Goal: Check status: Check status

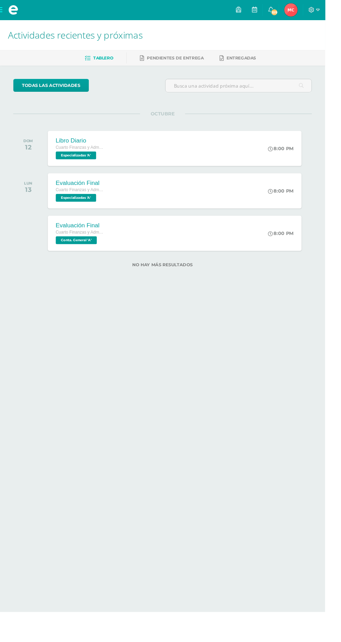
click at [313, 8] on span "Maikh Junnior Mi Perfil" at bounding box center [305, 10] width 17 height 14
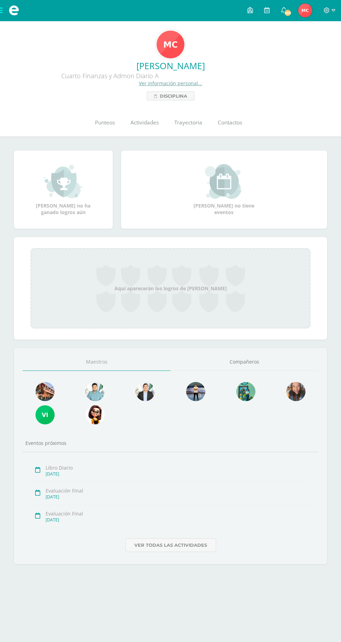
click at [106, 127] on link "Punteos" at bounding box center [104, 123] width 35 height 28
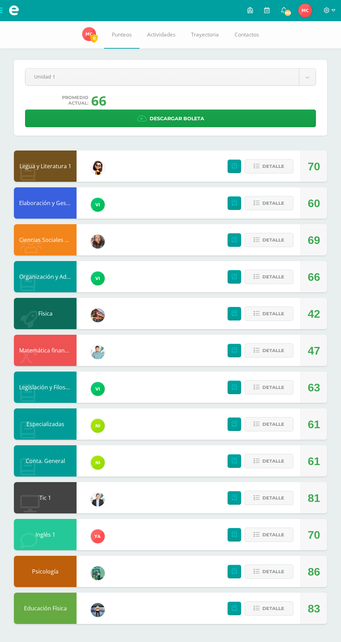
click at [78, 76] on body "Mis cursos Archivos Cerrar panel Ciencias Sociales y Formación Ciudadana Cuarto…" at bounding box center [170, 319] width 341 height 638
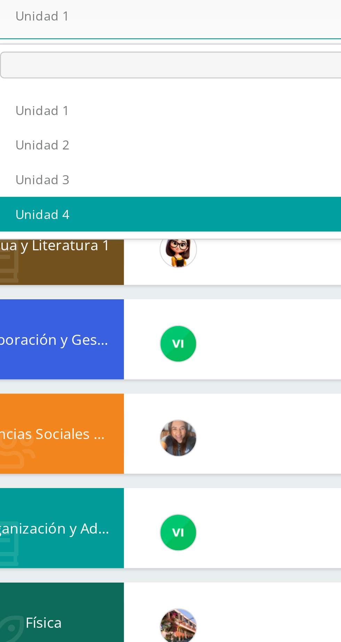
select select "Unidad 4"
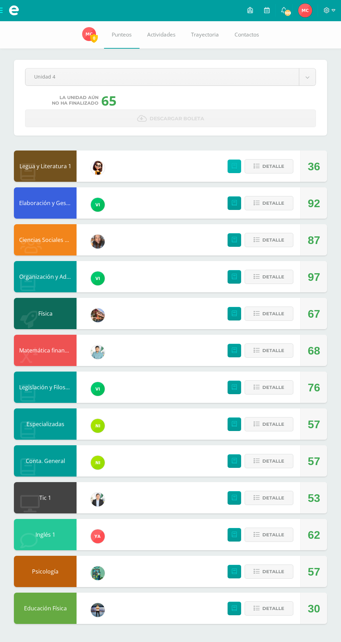
click at [234, 167] on icon at bounding box center [234, 166] width 5 height 6
click at [288, 165] on button "Detalle" at bounding box center [269, 166] width 49 height 14
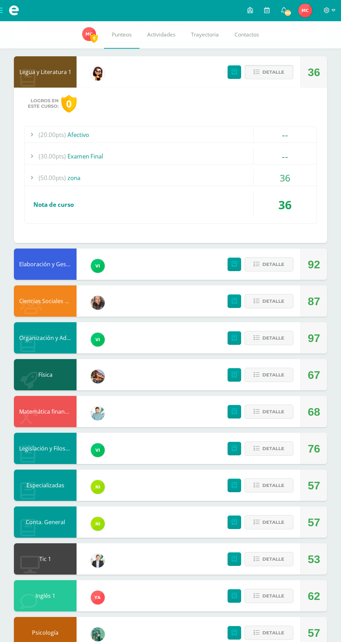
scroll to position [98, 0]
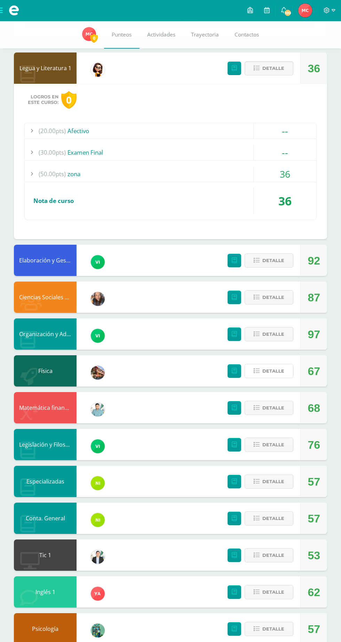
click at [274, 369] on span "Detalle" at bounding box center [273, 371] width 22 height 13
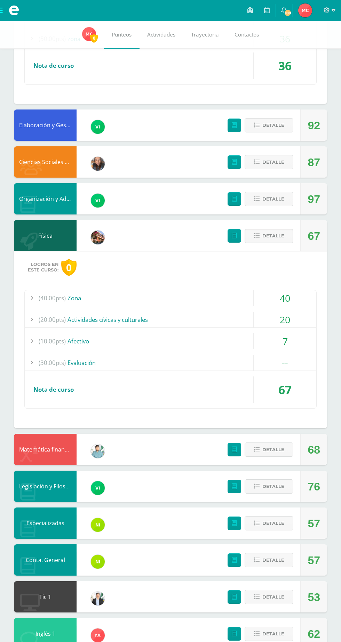
scroll to position [275, 0]
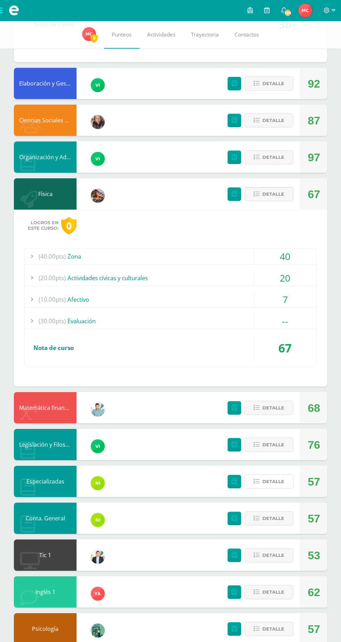
click at [276, 479] on span "Detalle" at bounding box center [273, 481] width 22 height 13
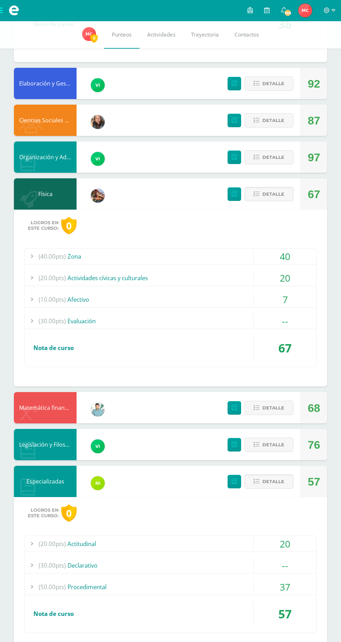
click at [265, 585] on div "37" at bounding box center [285, 587] width 63 height 16
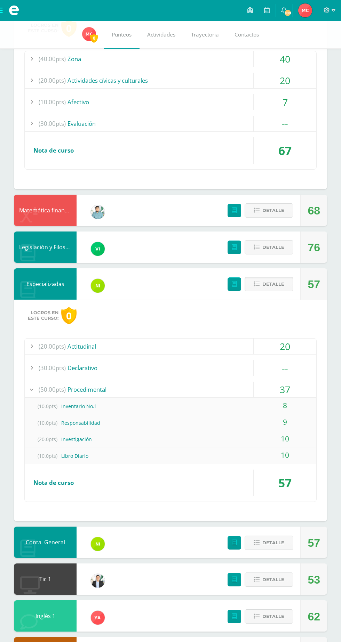
scroll to position [496, 0]
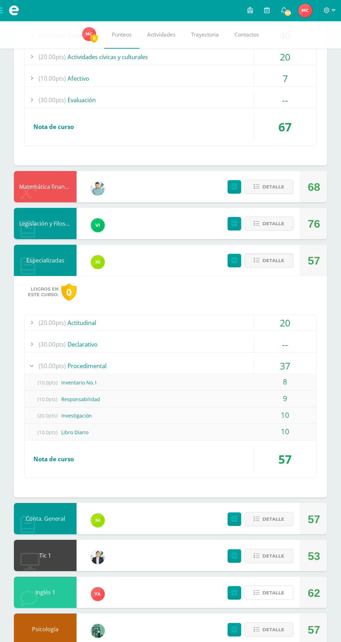
click at [260, 596] on button "Detalle" at bounding box center [269, 593] width 49 height 14
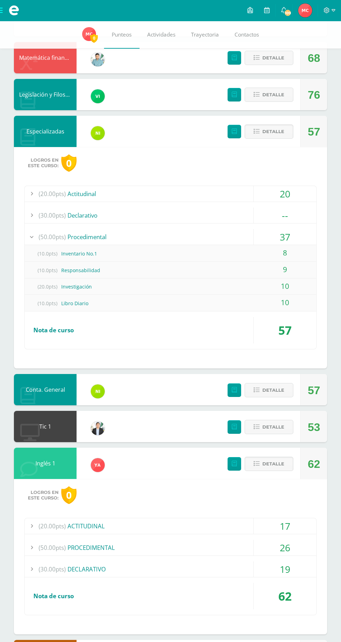
scroll to position [652, 0]
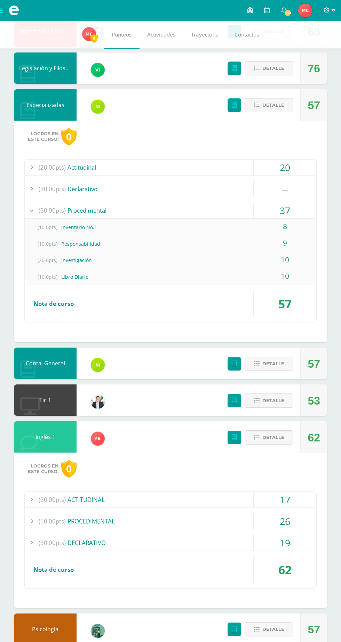
click at [286, 502] on div "17" at bounding box center [285, 500] width 63 height 16
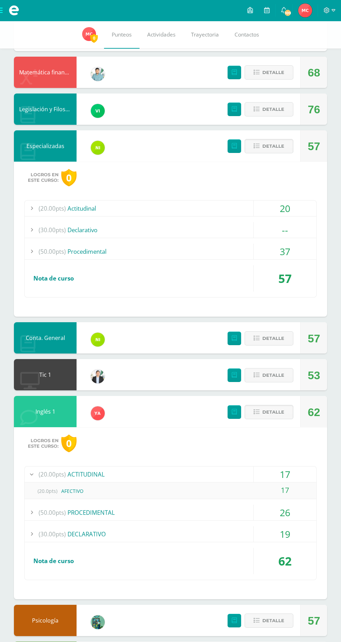
scroll to position [602, 0]
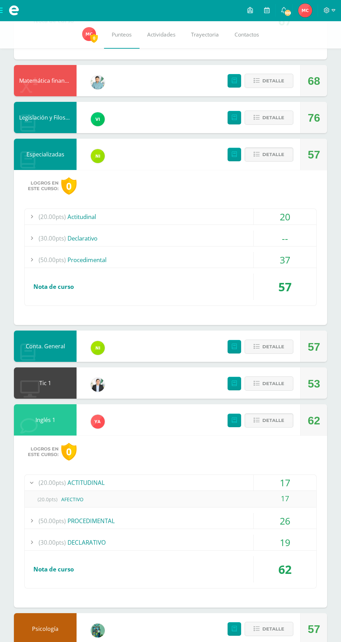
click at [285, 525] on div "26" at bounding box center [285, 521] width 63 height 16
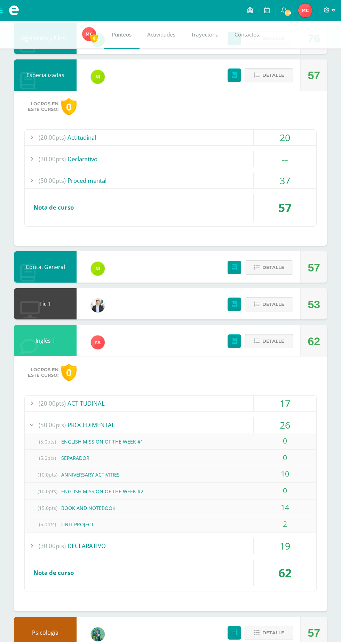
scroll to position [685, 0]
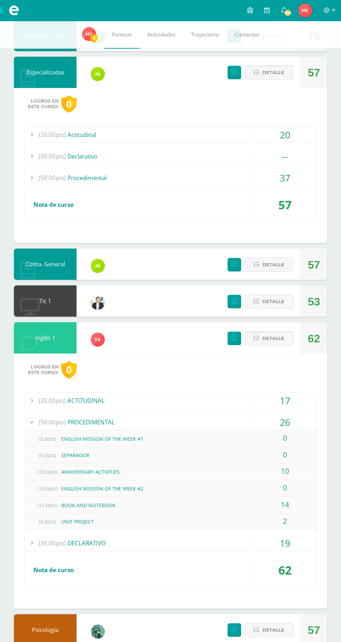
click at [285, 545] on div "19" at bounding box center [285, 544] width 63 height 16
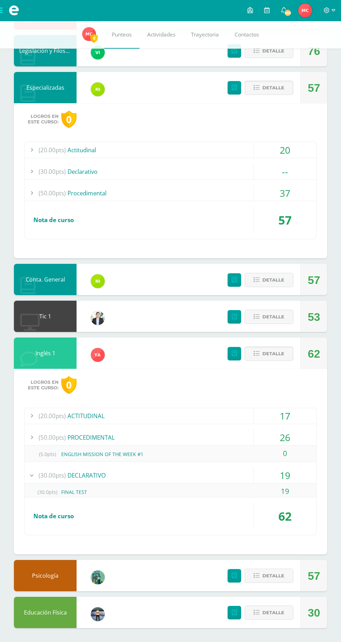
scroll to position [602, 0]
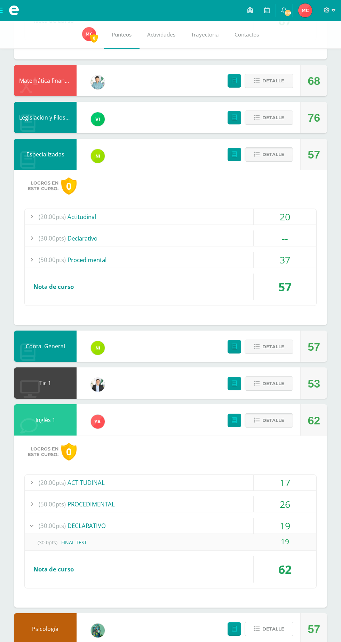
click at [271, 628] on span "Detalle" at bounding box center [273, 629] width 22 height 13
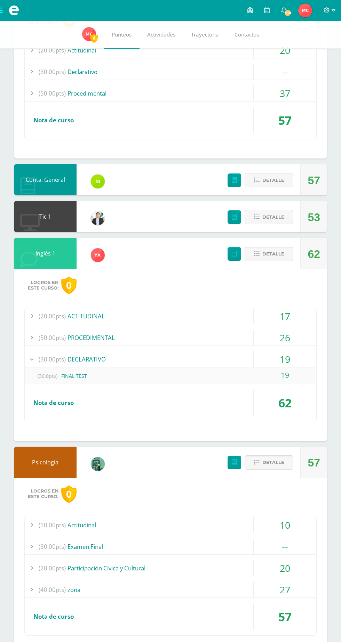
scroll to position [779, 0]
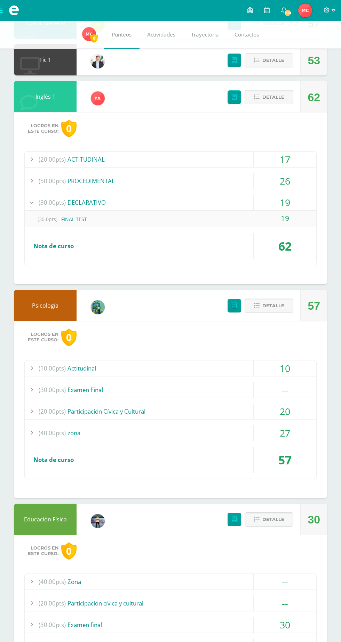
scroll to position [957, 0]
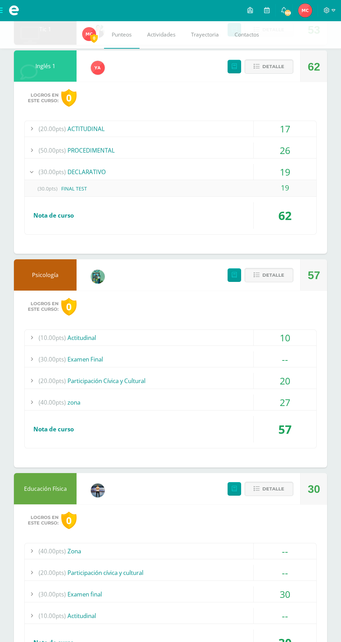
click at [277, 548] on div "--" at bounding box center [285, 552] width 63 height 16
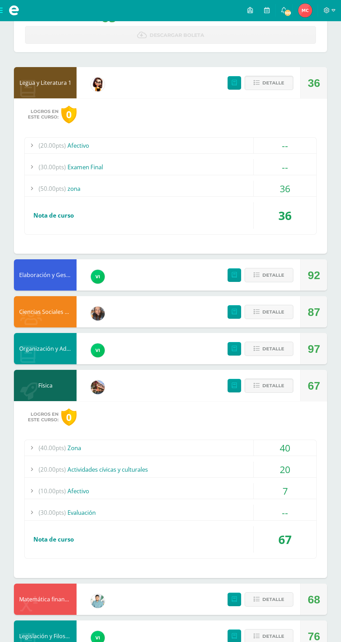
scroll to position [0, 0]
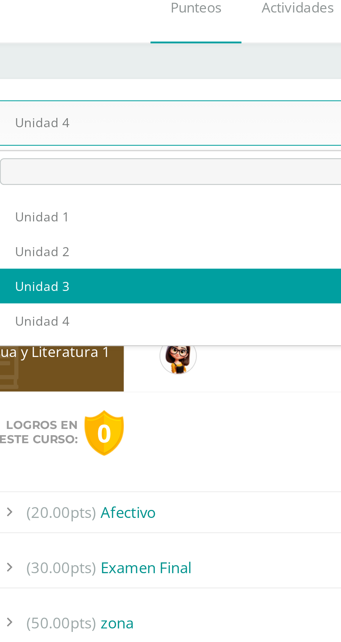
select select "Unidad 3"
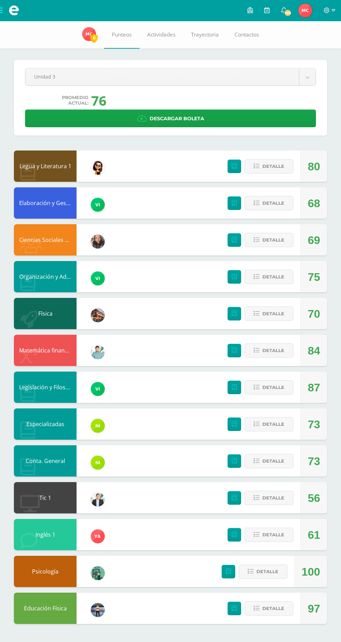
click at [46, 77] on body "Mis cursos Archivos Cerrar panel Ciencias Sociales y Formación Ciudadana Cuarto…" at bounding box center [170, 319] width 341 height 638
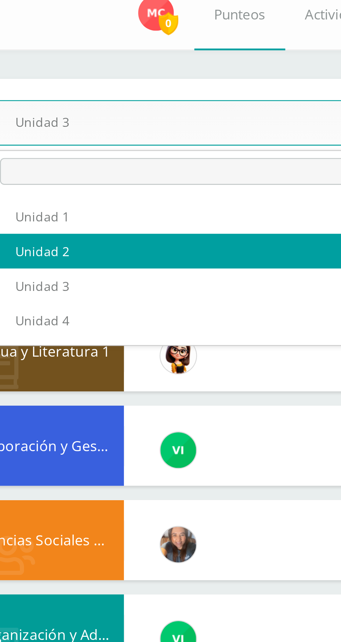
select select "Unidad 2"
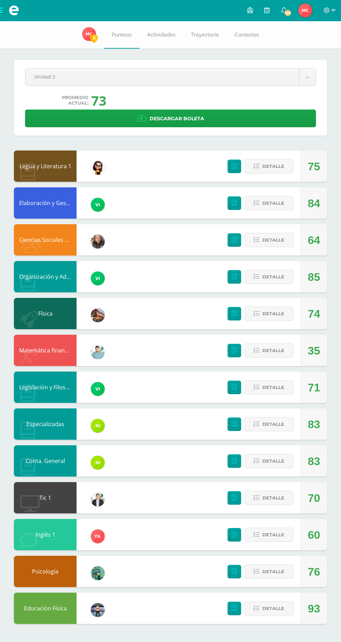
click at [51, 70] on body "Mis cursos Archivos Cerrar panel Ciencias Sociales y Formación Ciudadana Cuarto…" at bounding box center [170, 319] width 341 height 638
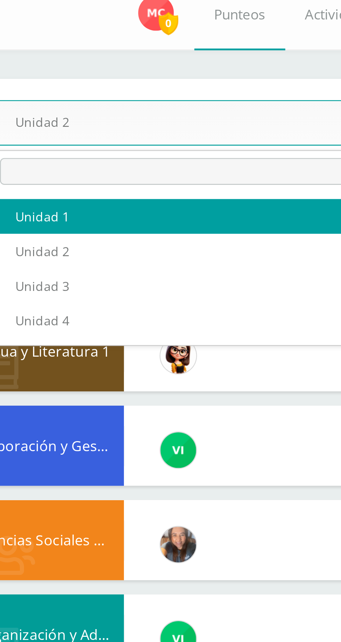
select select "Unidad 1"
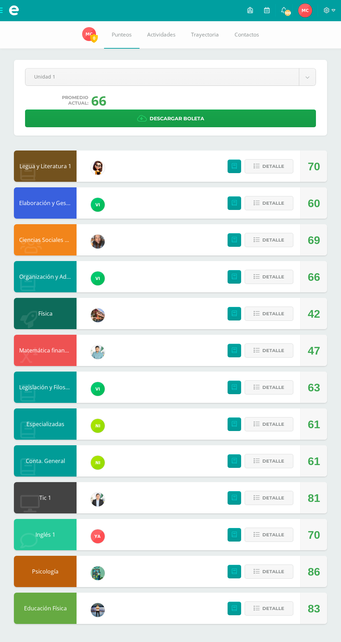
click at [266, 76] on body "Mis cursos Archivos Cerrar panel Ciencias Sociales y Formación Ciudadana Cuarto…" at bounding box center [170, 319] width 341 height 638
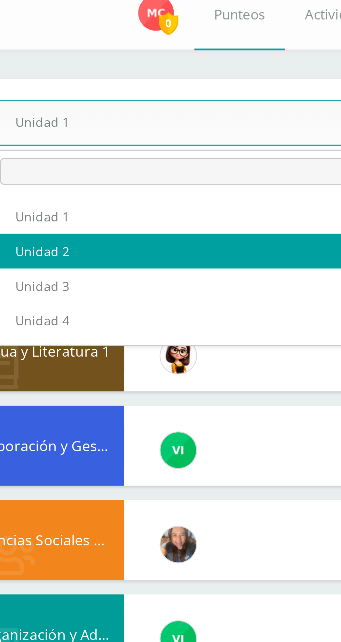
select select "Unidad 2"
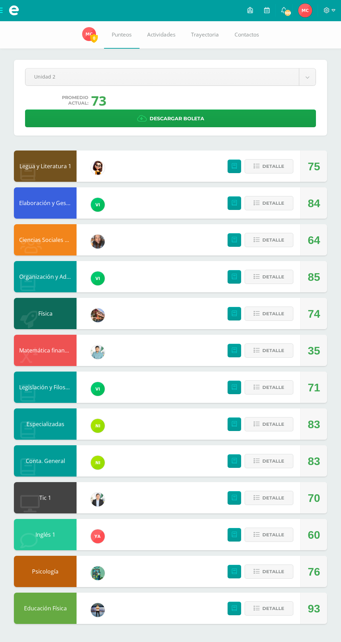
click at [250, 78] on body "Mis cursos Archivos Cerrar panel Ciencias Sociales y Formación Ciudadana Cuarto…" at bounding box center [170, 319] width 341 height 638
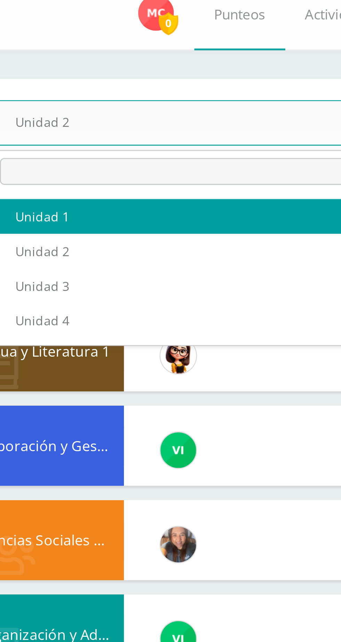
select select "Unidad 1"
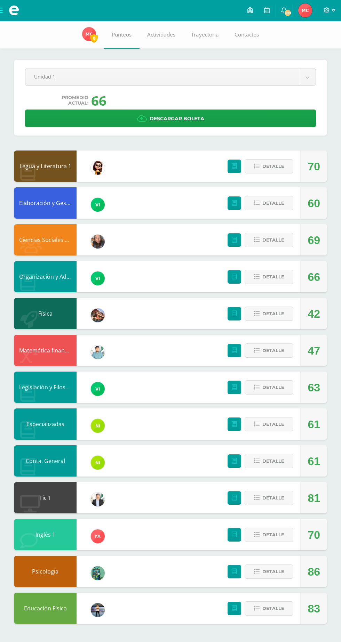
click at [227, 81] on body "Mis cursos Archivos Cerrar panel Ciencias Sociales y Formación Ciudadana Cuarto…" at bounding box center [170, 319] width 341 height 638
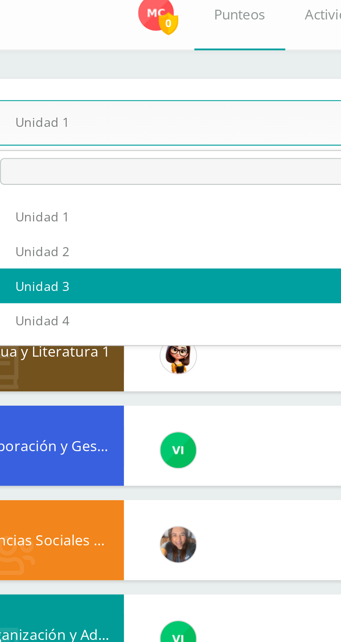
select select "Unidad 3"
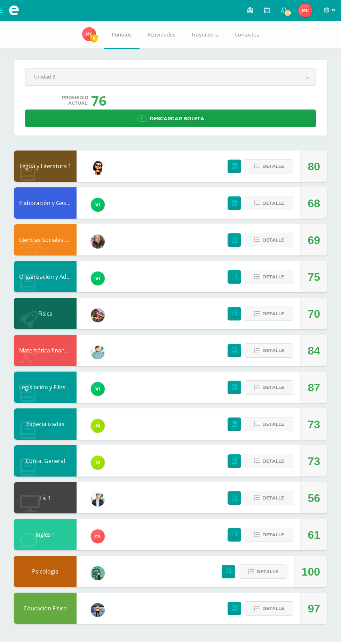
click at [250, 81] on body "Mis cursos Archivos Cerrar panel Ciencias Sociales y Formación Ciudadana Cuarto…" at bounding box center [170, 319] width 341 height 638
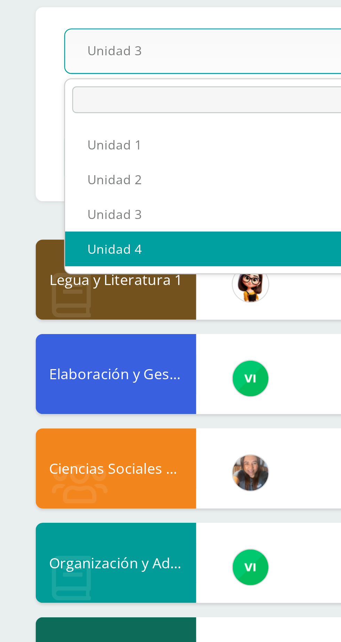
select select "Unidad 4"
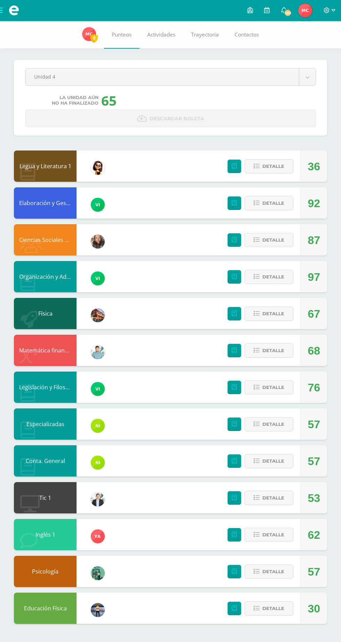
click at [265, 78] on body "Mis cursos Archivos Cerrar panel Ciencias Sociales y Formación Ciudadana Cuarto…" at bounding box center [170, 319] width 341 height 638
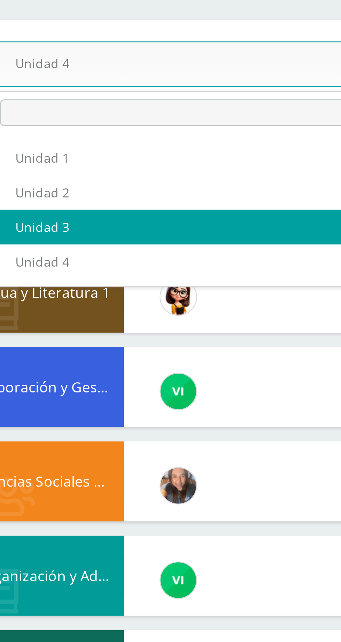
select select "Unidad 3"
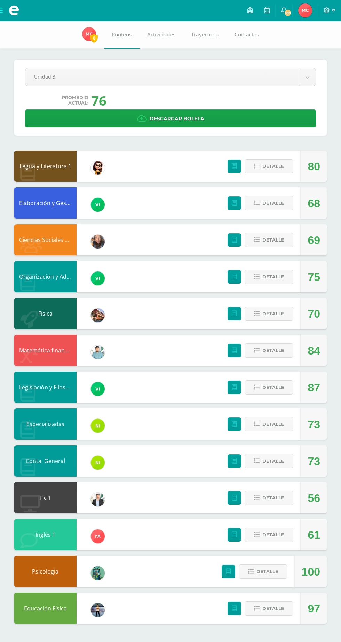
click at [285, 72] on body "Mis cursos Archivos Cerrar panel Ciencias Sociales y Formación Ciudadana Cuarto…" at bounding box center [170, 319] width 341 height 638
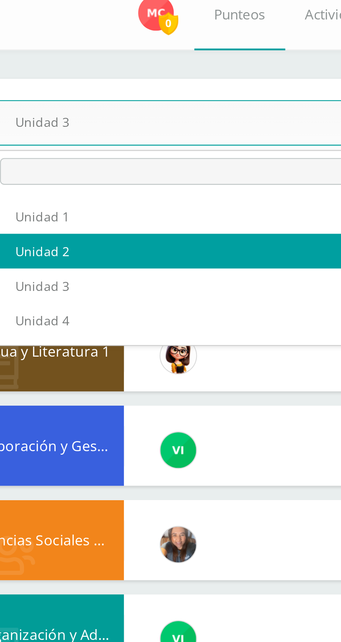
select select "Unidad 2"
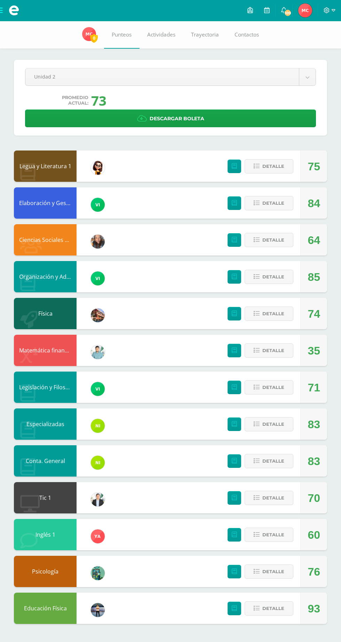
click at [235, 70] on body "Mis cursos Archivos Cerrar panel Ciencias Sociales y Formación Ciudadana Cuarto…" at bounding box center [170, 319] width 341 height 638
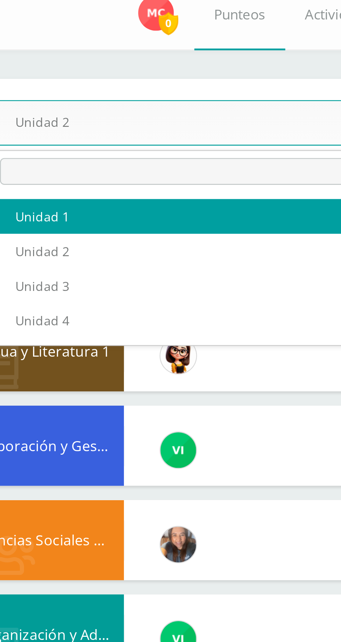
select select "Unidad 1"
